Goal: Entertainment & Leisure: Consume media (video, audio)

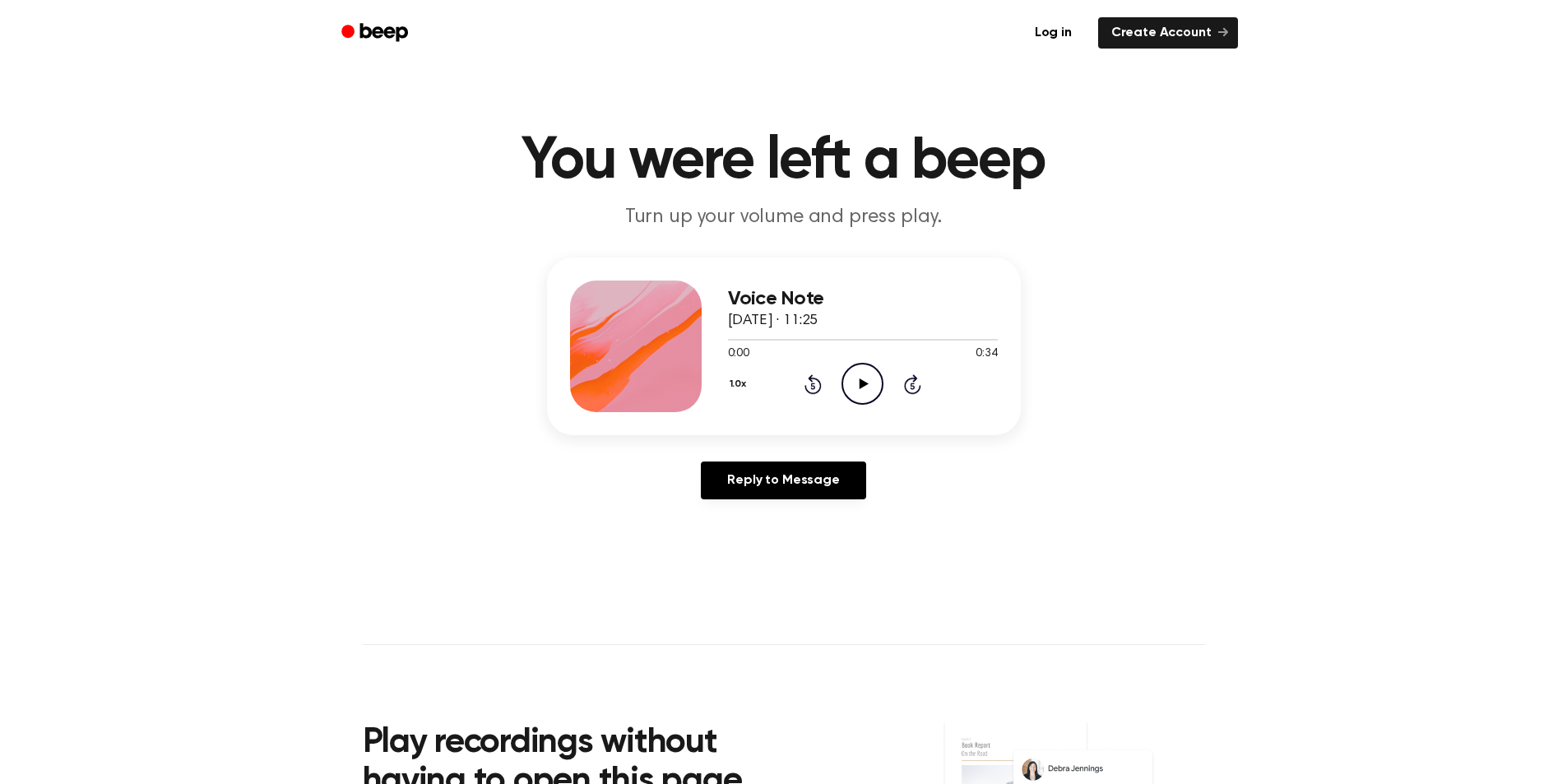
click at [872, 380] on icon "Play Audio" at bounding box center [862, 383] width 42 height 42
click at [865, 384] on icon at bounding box center [864, 384] width 9 height 11
click at [857, 381] on icon "Play Audio" at bounding box center [862, 383] width 42 height 42
click at [869, 383] on icon "Play Audio" at bounding box center [862, 383] width 42 height 42
click at [776, 338] on div at bounding box center [863, 338] width 269 height 13
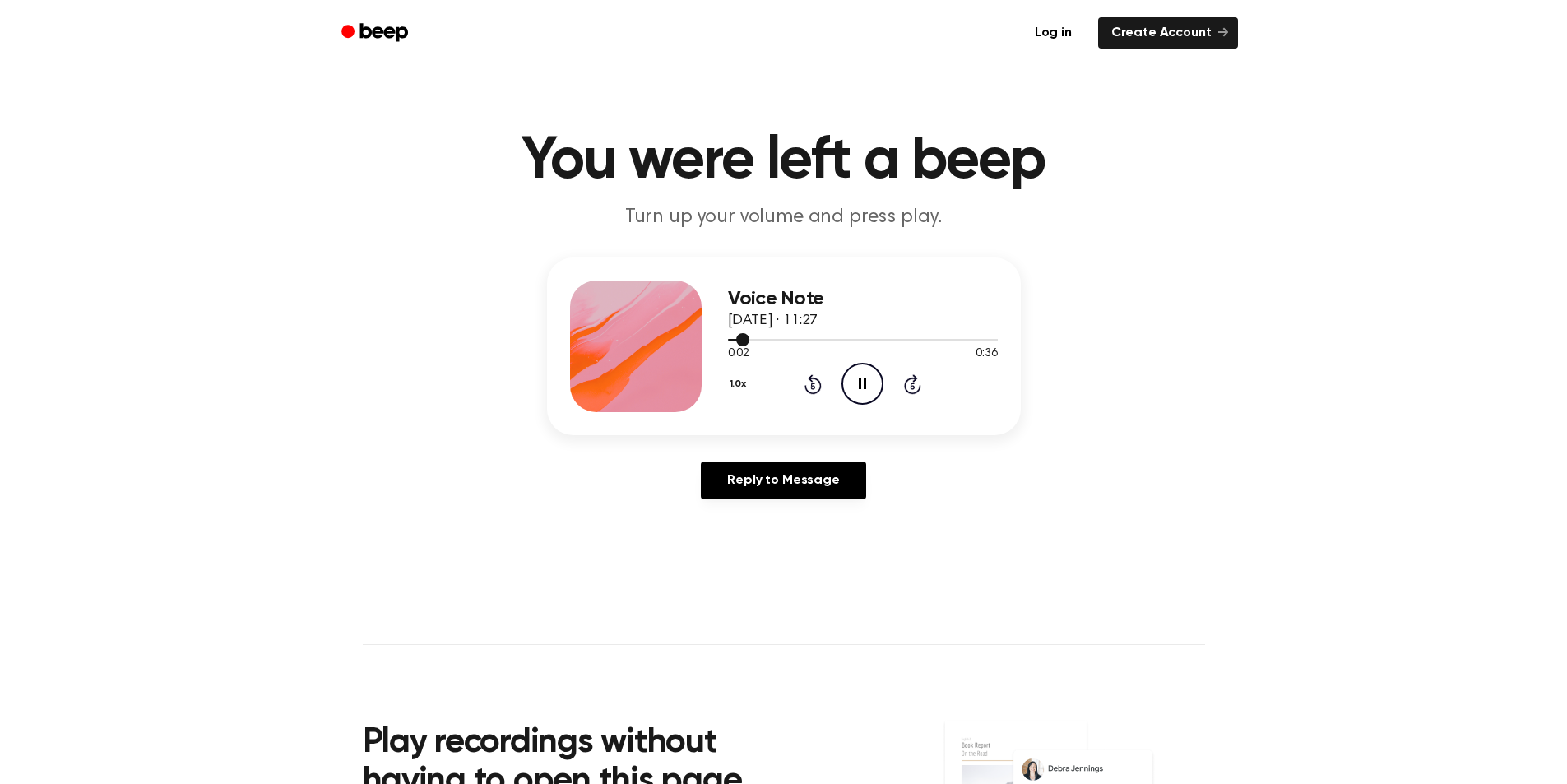
drag, startPoint x: 731, startPoint y: 338, endPoint x: 770, endPoint y: 338, distance: 39.0
click at [770, 338] on div at bounding box center [863, 338] width 269 height 13
drag, startPoint x: 729, startPoint y: 340, endPoint x: 775, endPoint y: 339, distance: 46.0
click at [775, 339] on div at bounding box center [863, 338] width 269 height 13
